Goal: Check status: Check status

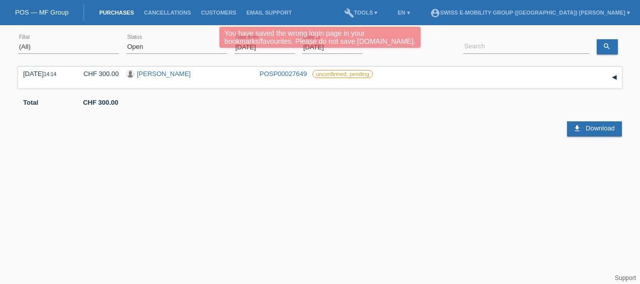
drag, startPoint x: 0, startPoint y: 0, endPoint x: 442, endPoint y: 34, distance: 443.1
click at [442, 34] on div "You have saved the wrong login page in your bookmarks/favourites. Please do not…" at bounding box center [320, 39] width 384 height 24
click at [419, 47] on div "You have saved the wrong login page in your bookmarks/favourites. Please do not…" at bounding box center [319, 37] width 201 height 21
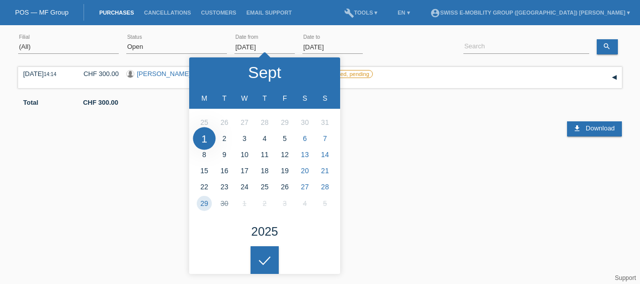
click at [274, 43] on input "[DATE]" at bounding box center [264, 47] width 60 height 13
click at [272, 43] on input "[DATE]" at bounding box center [264, 47] width 60 height 13
click at [271, 42] on input "[DATE]" at bounding box center [264, 47] width 60 height 13
type input "[DATE]"
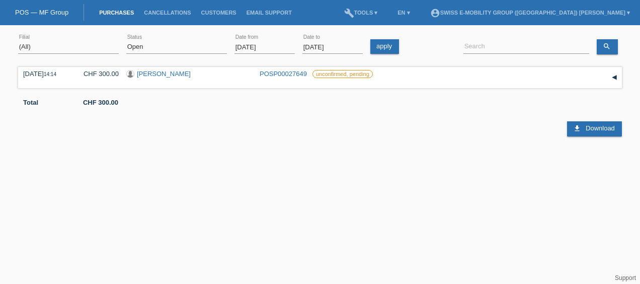
click at [270, 165] on html "You have saved the wrong login page in your bookmarks/favourites. Please do not…" at bounding box center [320, 82] width 640 height 165
click at [616, 49] on link "search" at bounding box center [607, 46] width 21 height 15
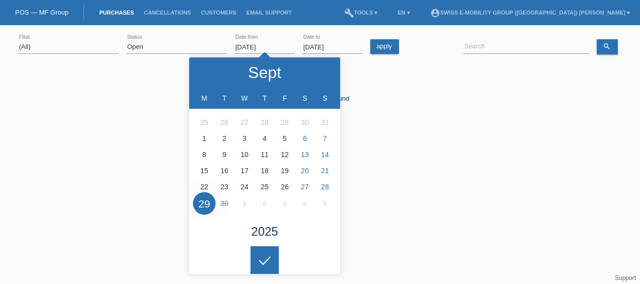
click at [265, 42] on input "[DATE]" at bounding box center [264, 47] width 60 height 13
click at [146, 51] on select "(All) New Open Returned Stepped back / Cancelled Completed" at bounding box center [176, 47] width 101 height 12
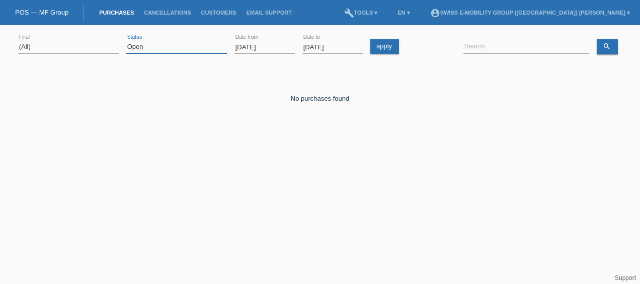
select select "ALL"
click at [126, 41] on select "(All) New Open Returned Stepped back / Cancelled Completed" at bounding box center [176, 47] width 101 height 12
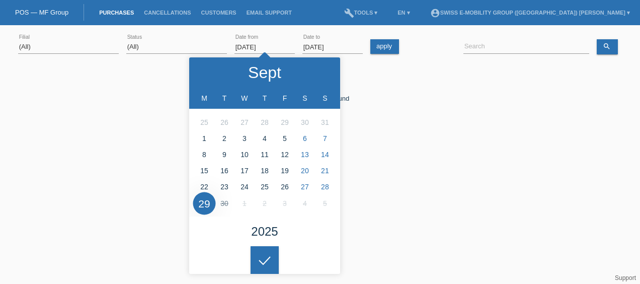
click at [265, 46] on input "[DATE]" at bounding box center [264, 47] width 60 height 13
type input "[DATE]"
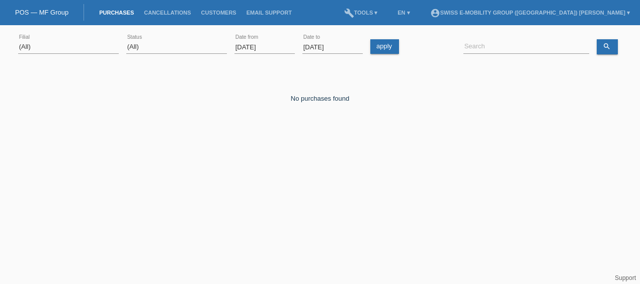
click at [259, 262] on div at bounding box center [265, 252] width 28 height 28
click at [603, 45] on icon "search" at bounding box center [607, 46] width 8 height 8
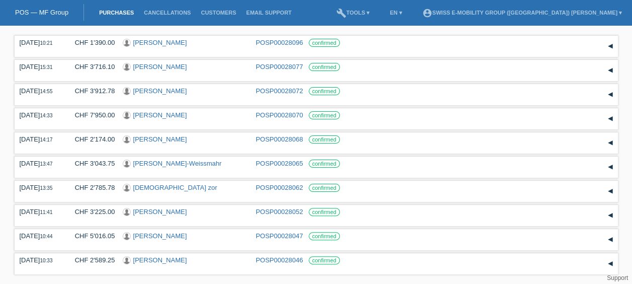
scroll to position [89, 0]
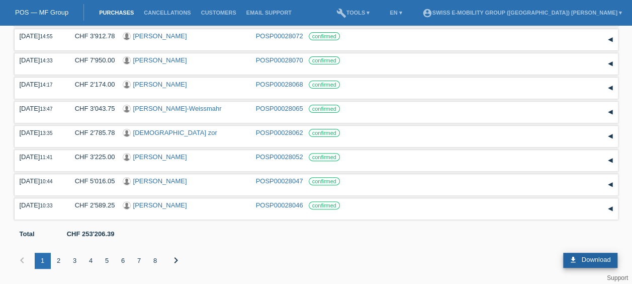
click at [579, 257] on link "download Download" at bounding box center [591, 260] width 54 height 15
